Goal: Task Accomplishment & Management: Use online tool/utility

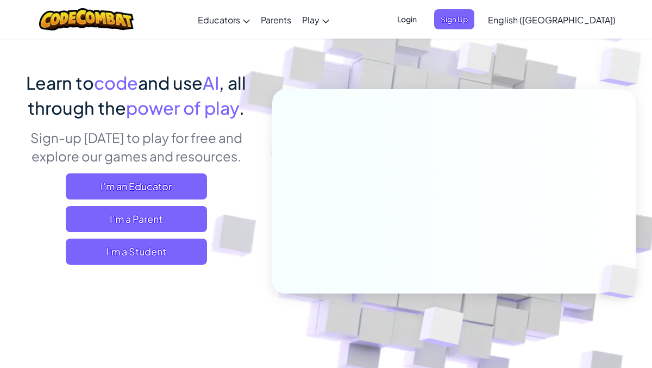
scroll to position [61, 0]
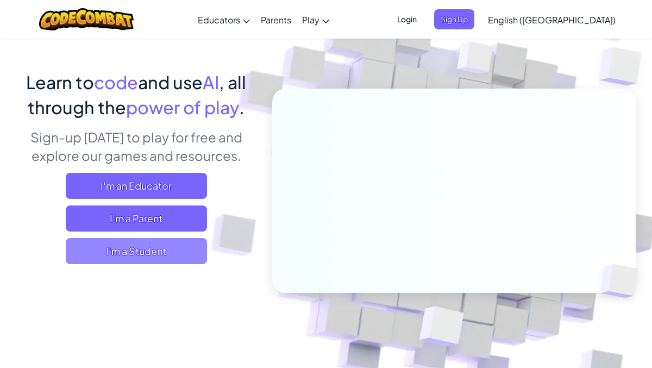
click at [143, 254] on span "I'm a Student" at bounding box center [136, 251] width 141 height 26
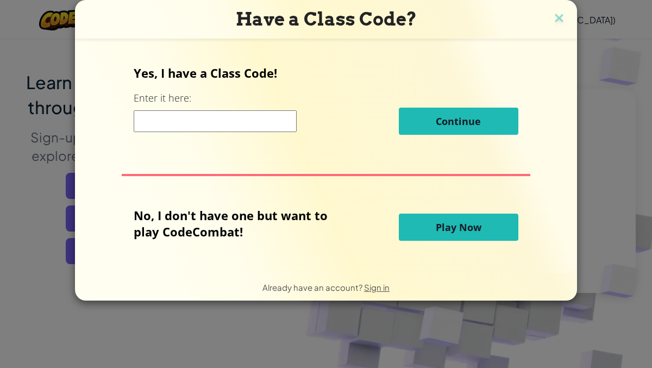
click at [430, 228] on button "Play Now" at bounding box center [459, 227] width 120 height 27
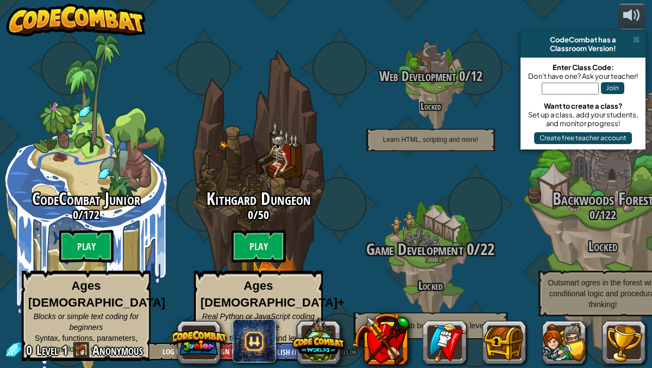
scroll to position [1, 0]
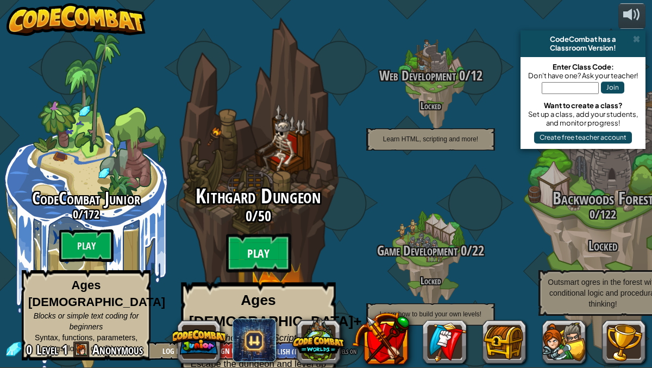
click at [251, 249] on btn "Play" at bounding box center [258, 253] width 65 height 39
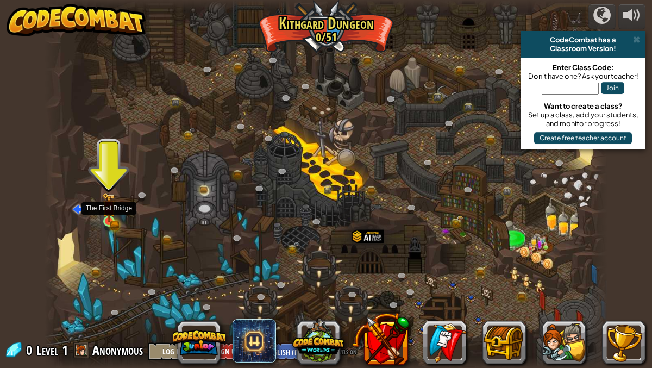
click at [109, 220] on img at bounding box center [109, 207] width 14 height 30
